Goal: Information Seeking & Learning: Learn about a topic

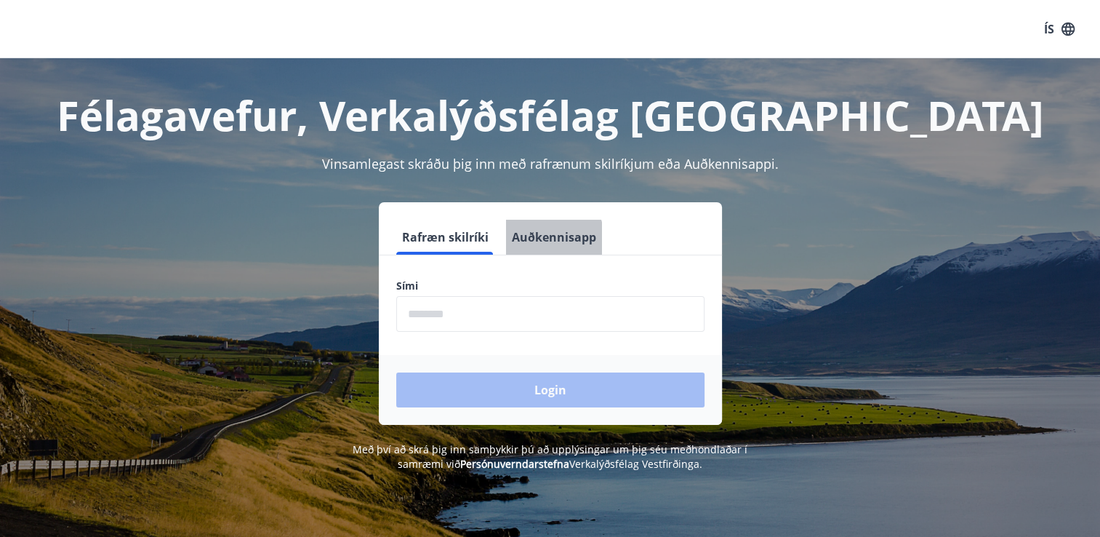
click at [531, 243] on button "Auðkennisapp" at bounding box center [554, 237] width 96 height 35
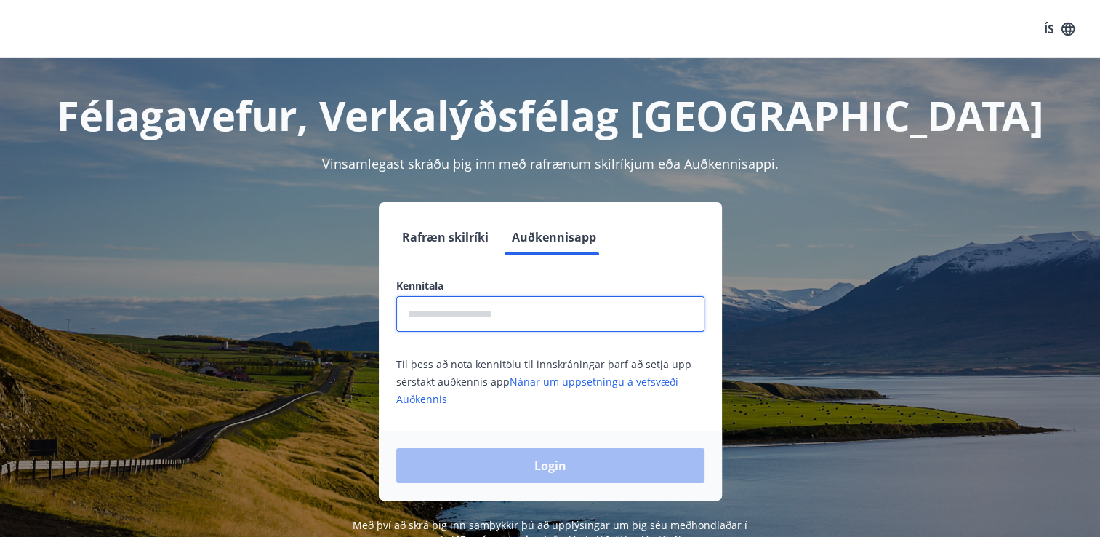
click at [475, 316] on input "text" at bounding box center [550, 314] width 308 height 36
type input "**********"
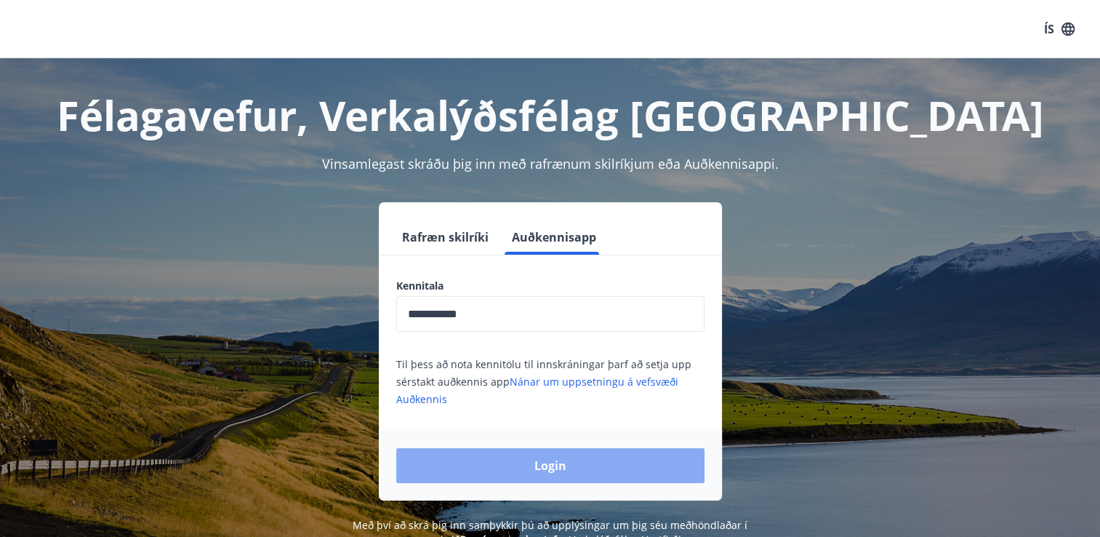
click at [471, 473] on button "Login" at bounding box center [550, 465] width 308 height 35
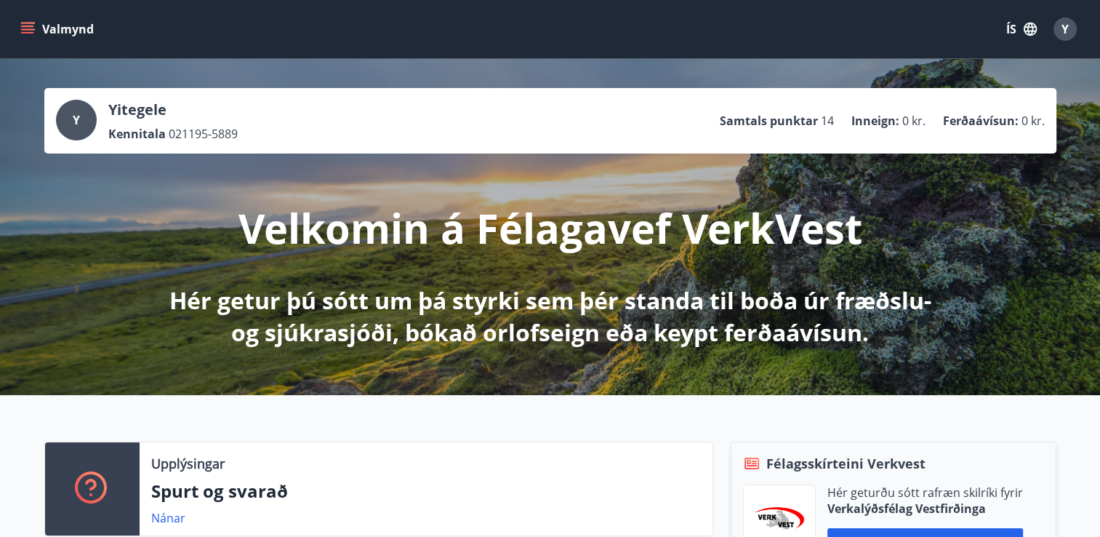
click at [1032, 21] on icon "button" at bounding box center [1030, 29] width 16 height 16
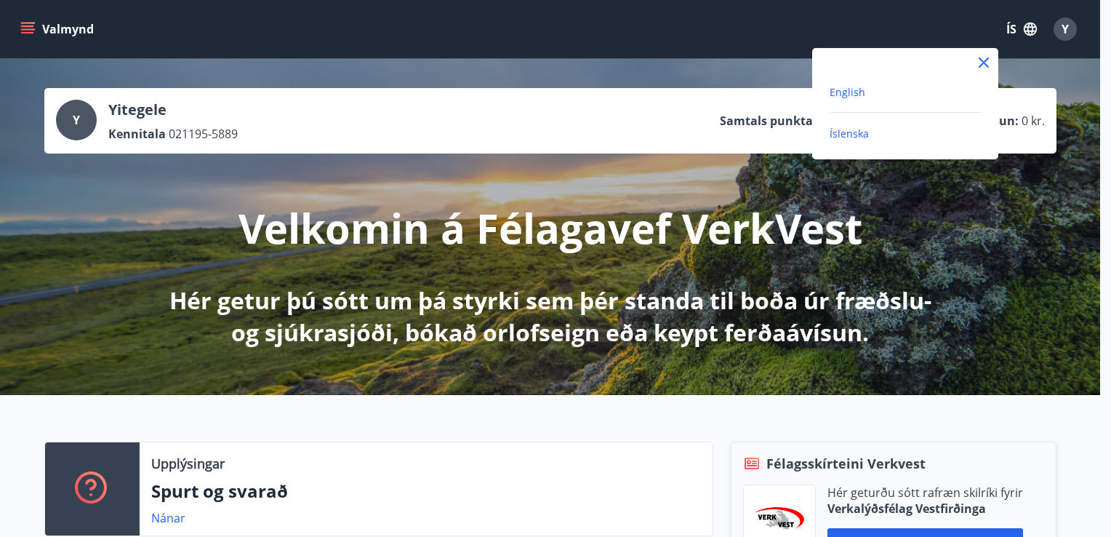
click at [853, 95] on span "English" at bounding box center [848, 92] width 36 height 14
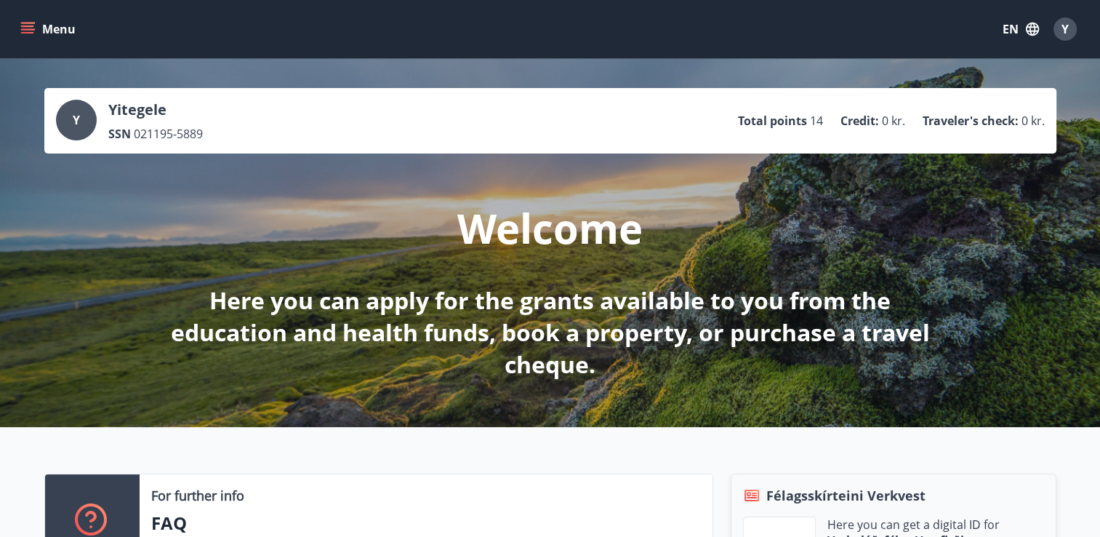
click at [23, 28] on icon "menu" at bounding box center [27, 29] width 15 height 15
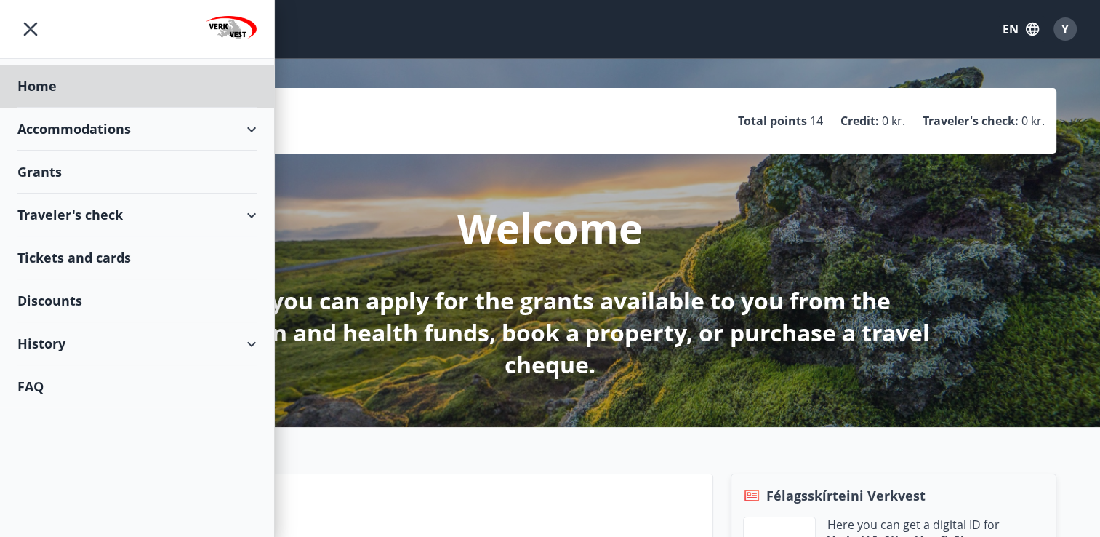
click at [51, 108] on div "Grants" at bounding box center [136, 86] width 239 height 43
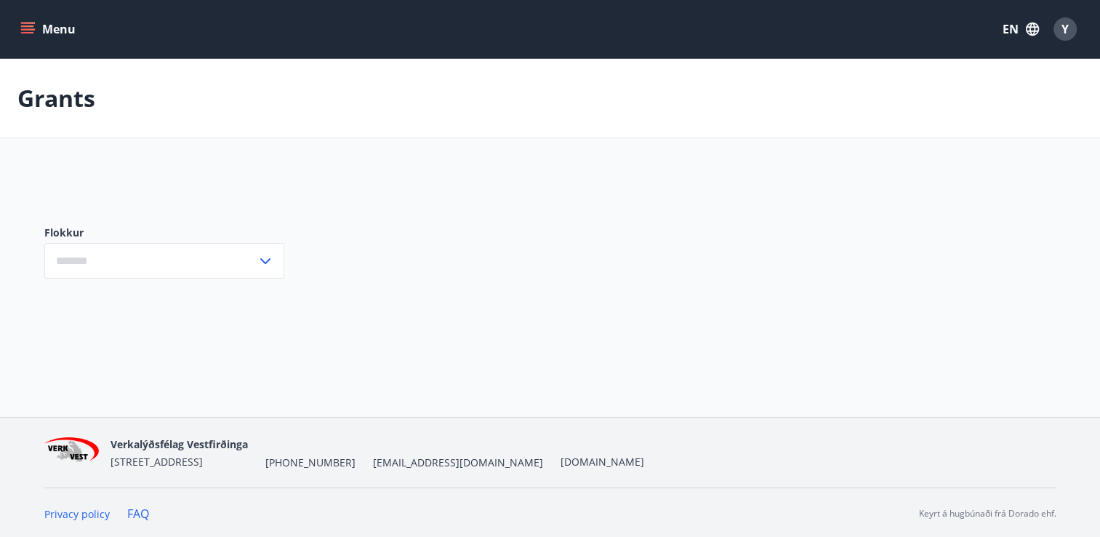
type input "***"
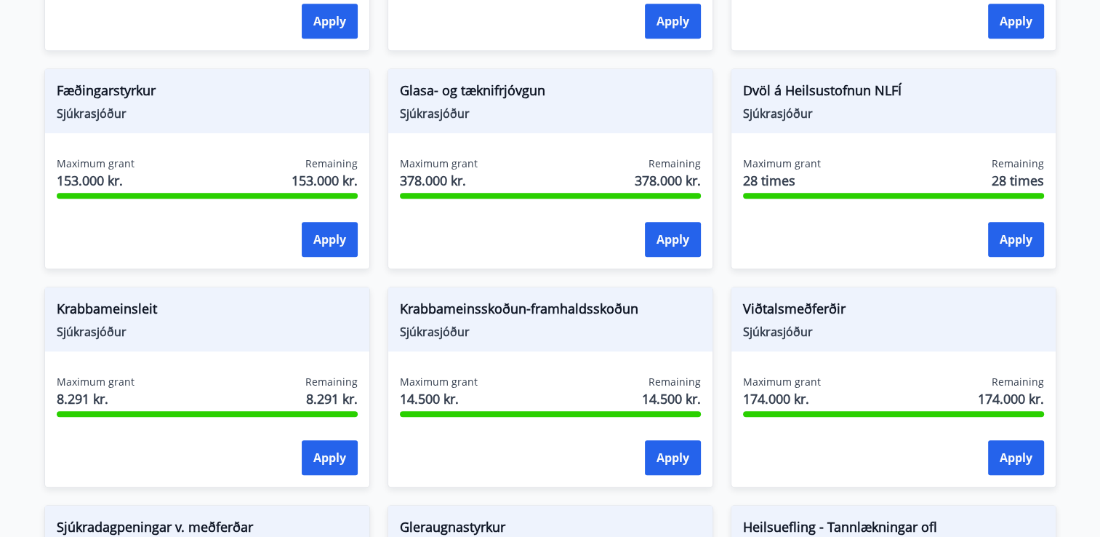
scroll to position [746, 0]
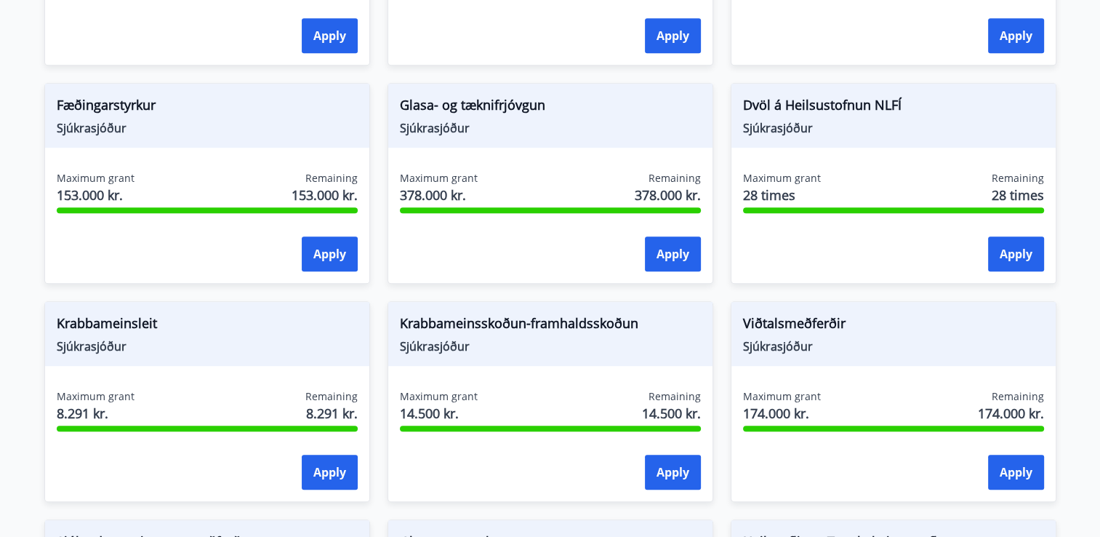
click at [631, 284] on div "Krabbameinsskoðun-framhaldsskoðun Sjúkrasjóður Maximum grant 14.500 kr. Remaini…" at bounding box center [541, 393] width 343 height 218
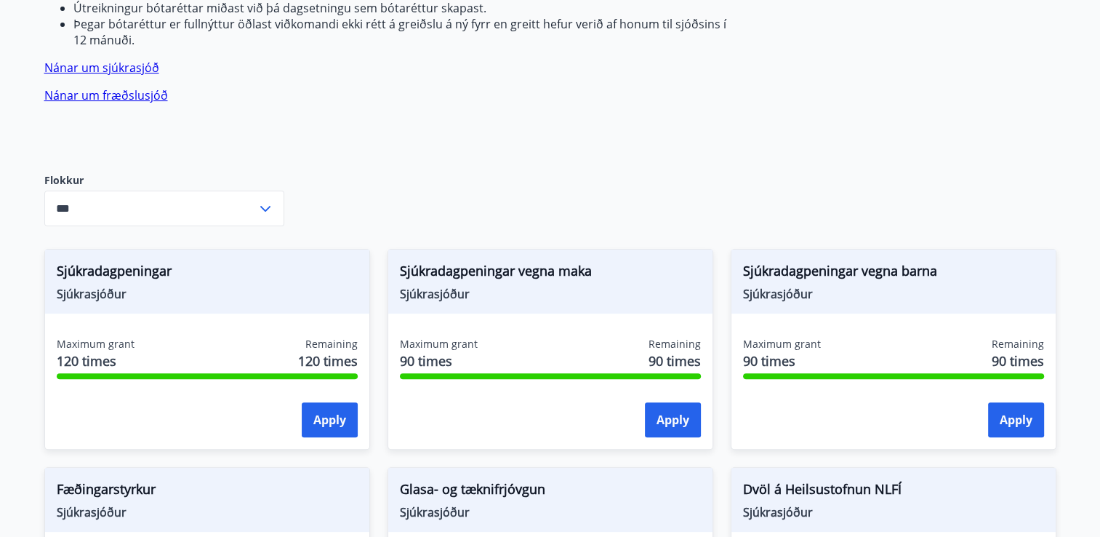
scroll to position [0, 0]
